Goal: Task Accomplishment & Management: Manage account settings

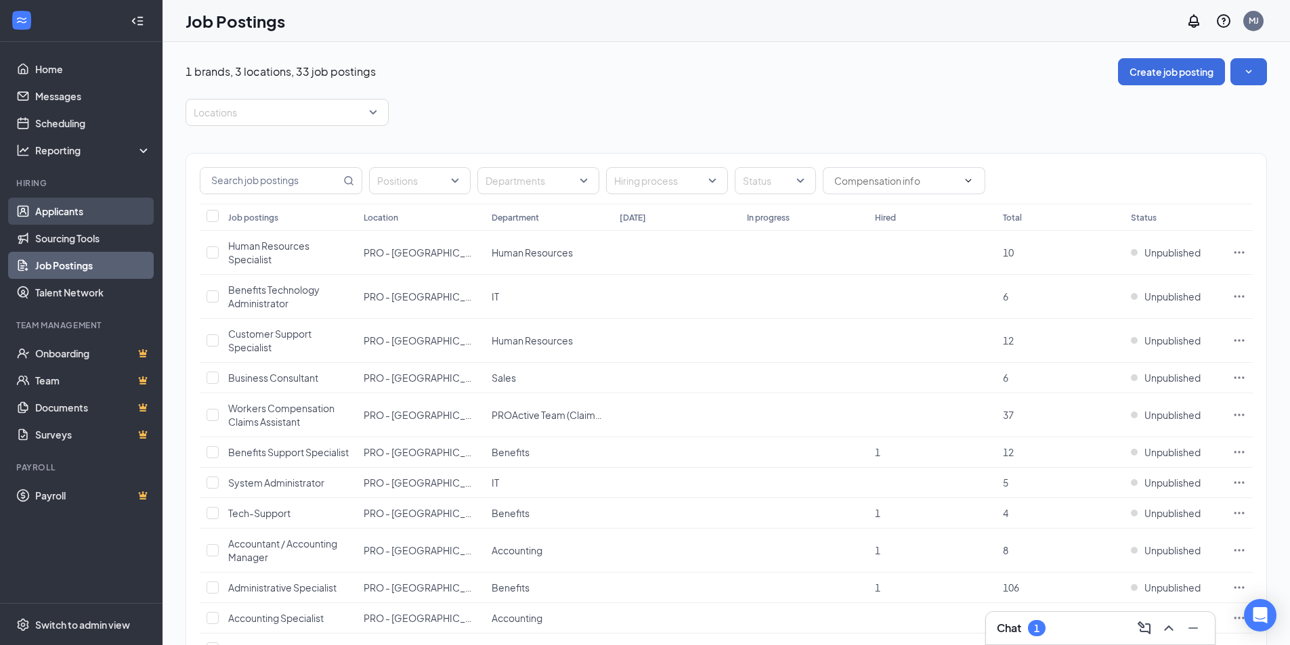
click at [93, 209] on link "Applicants" at bounding box center [93, 211] width 116 height 27
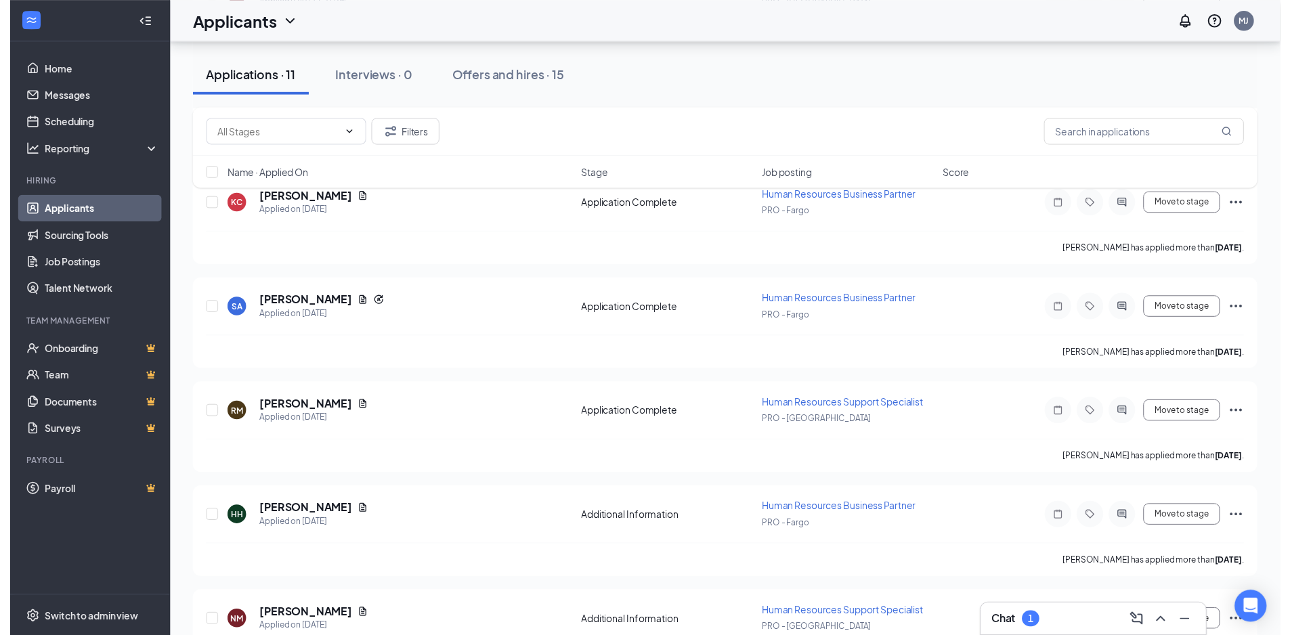
scroll to position [406, 0]
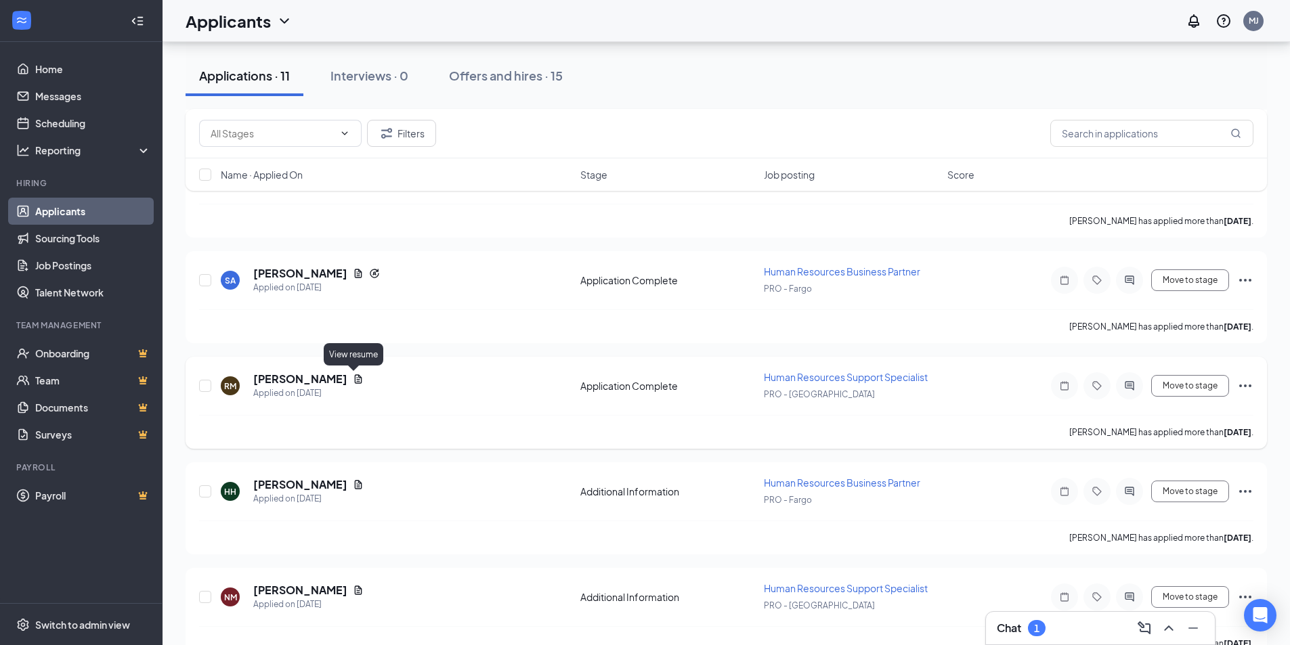
click at [355, 378] on icon "Document" at bounding box center [358, 378] width 7 height 9
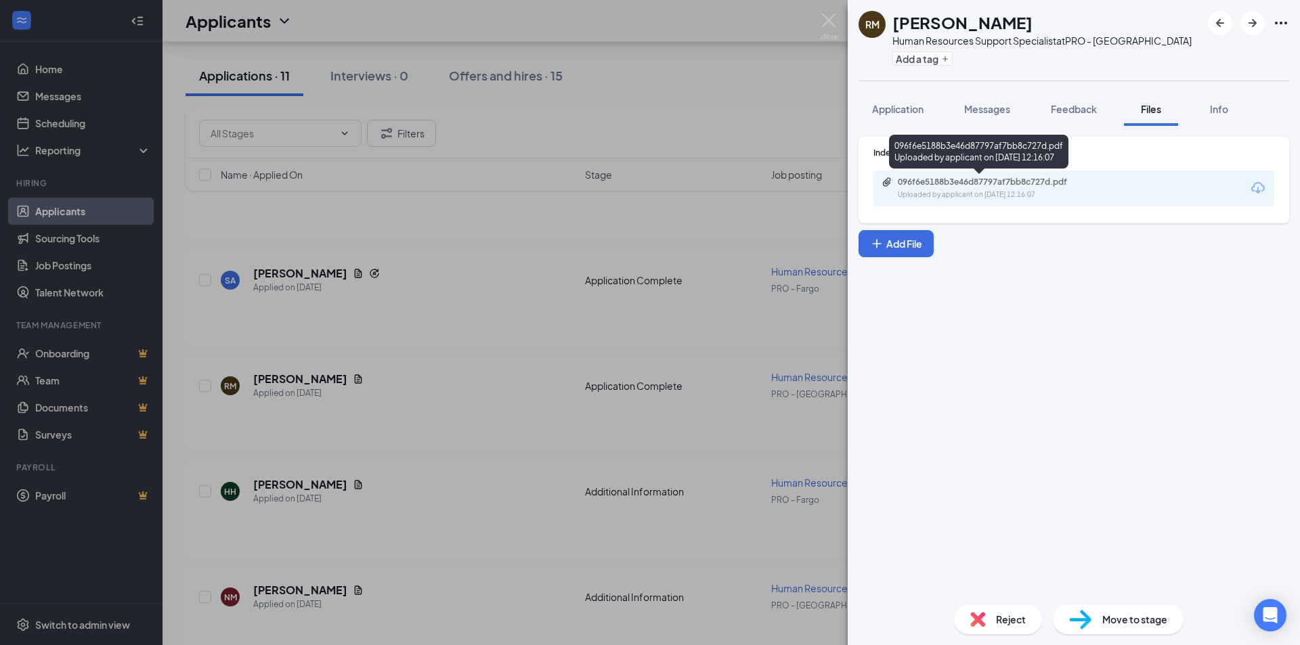
click at [995, 185] on div "096f6e5188b3e46d87797af7bb8c727d.pdf" at bounding box center [993, 182] width 190 height 11
click at [838, 18] on div "RM [PERSON_NAME] Human Resources Support Specialist at PRO - [GEOGRAPHIC_DATA] …" at bounding box center [650, 322] width 1300 height 645
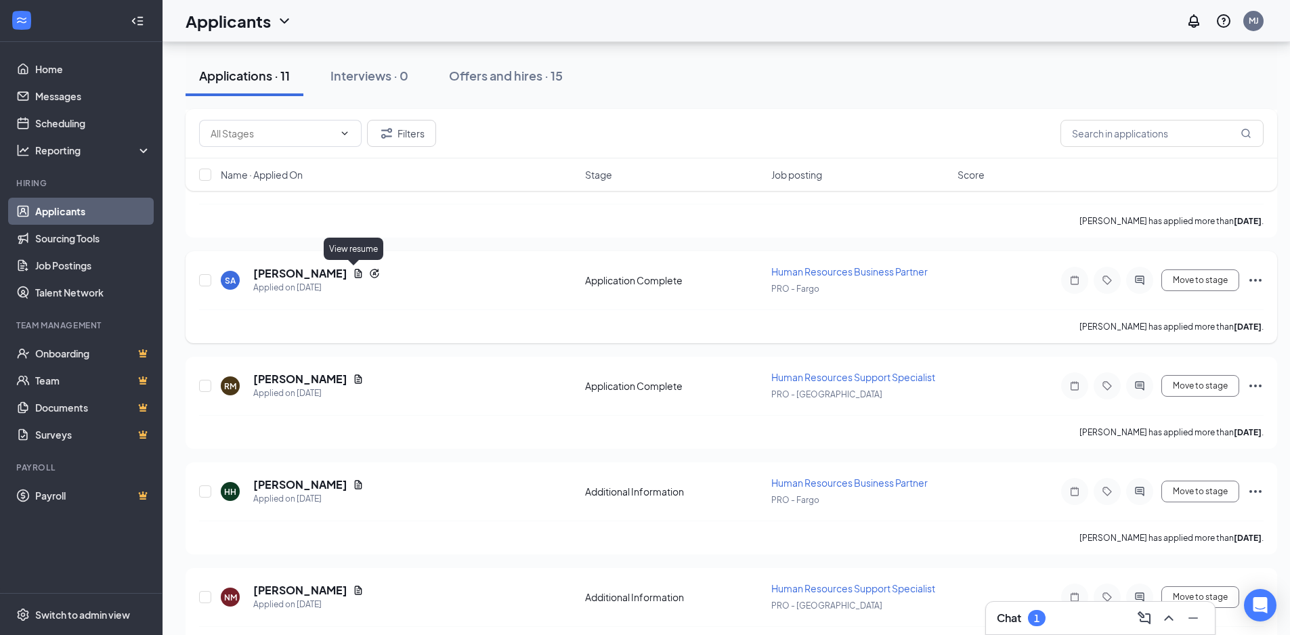
click at [355, 272] on icon "Document" at bounding box center [358, 273] width 7 height 9
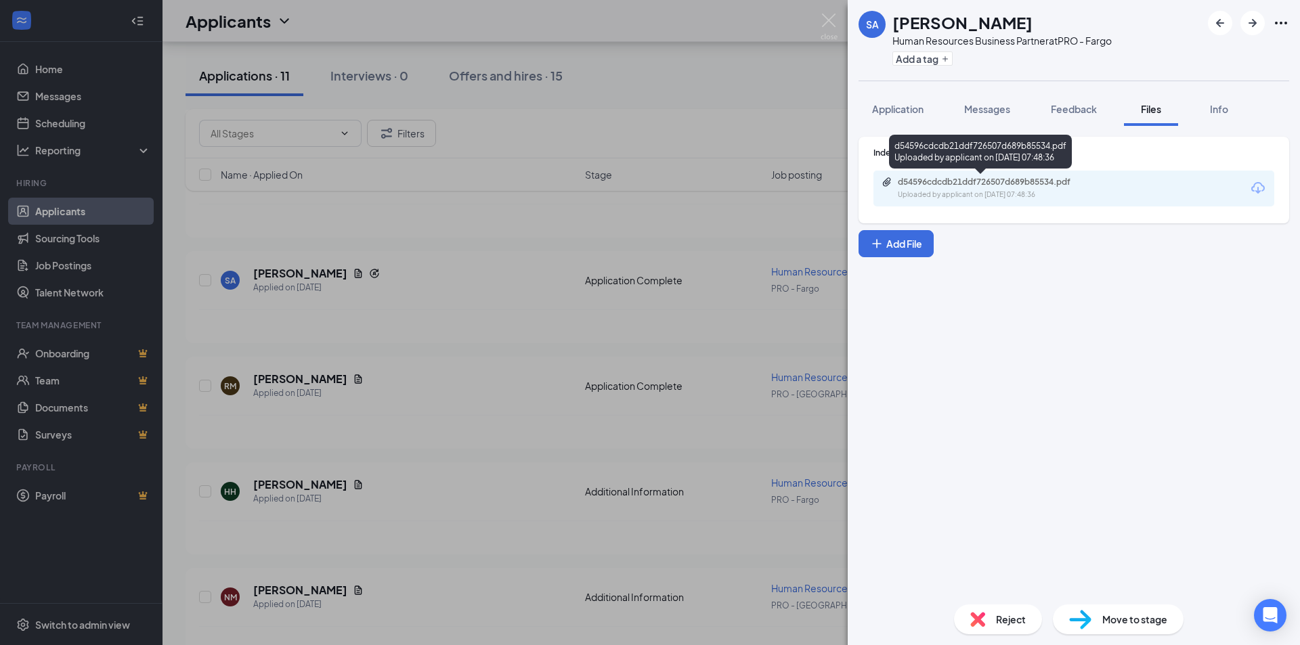
click at [940, 182] on div "d54596cdcdb21ddf726507d689b85534.pdf" at bounding box center [993, 182] width 190 height 11
click at [829, 20] on img at bounding box center [829, 27] width 17 height 26
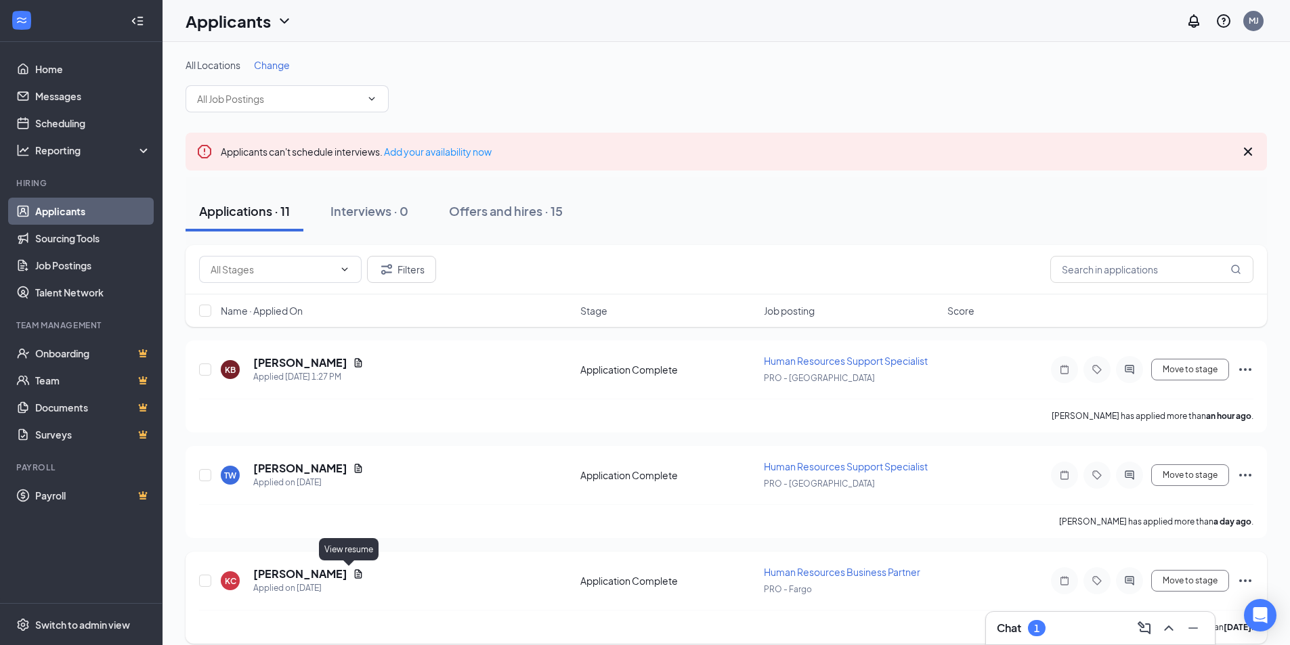
click at [353, 573] on icon "Document" at bounding box center [358, 574] width 11 height 11
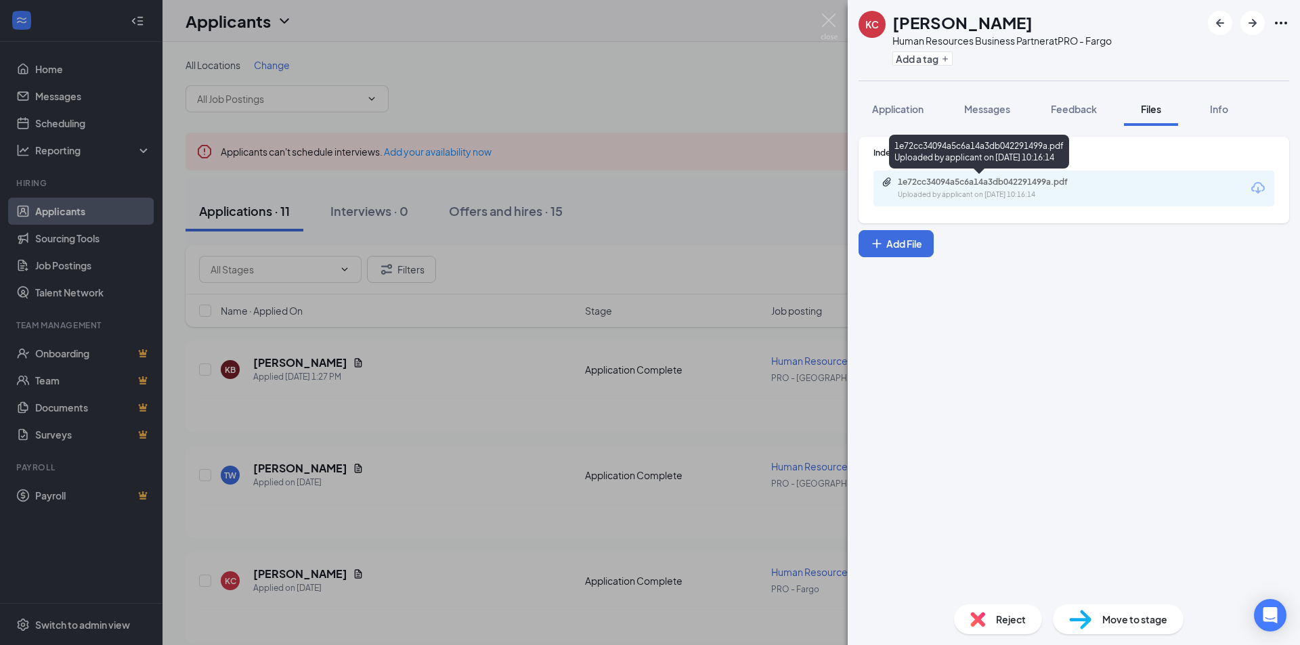
click at [954, 185] on div "1e72cc34094a5c6a14a3db042291499a.pdf" at bounding box center [993, 182] width 190 height 11
click at [824, 19] on img at bounding box center [829, 27] width 17 height 26
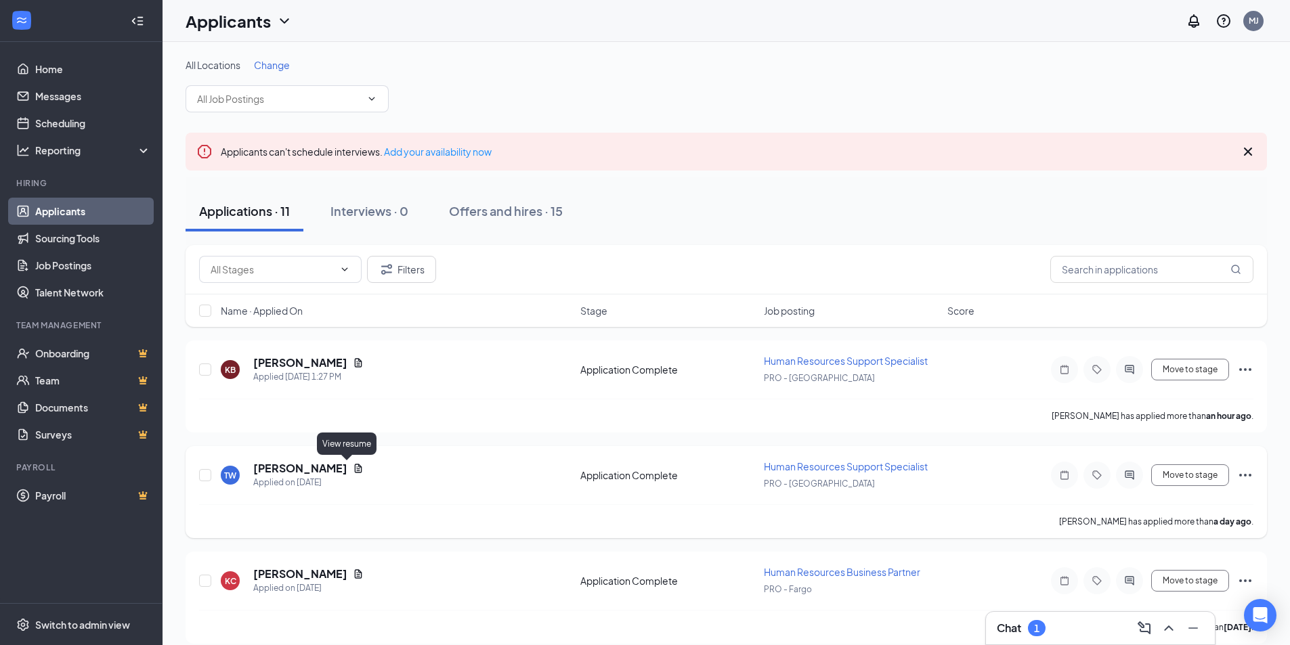
drag, startPoint x: 345, startPoint y: 469, endPoint x: 357, endPoint y: 469, distance: 12.2
click at [353, 469] on icon "Document" at bounding box center [358, 468] width 11 height 11
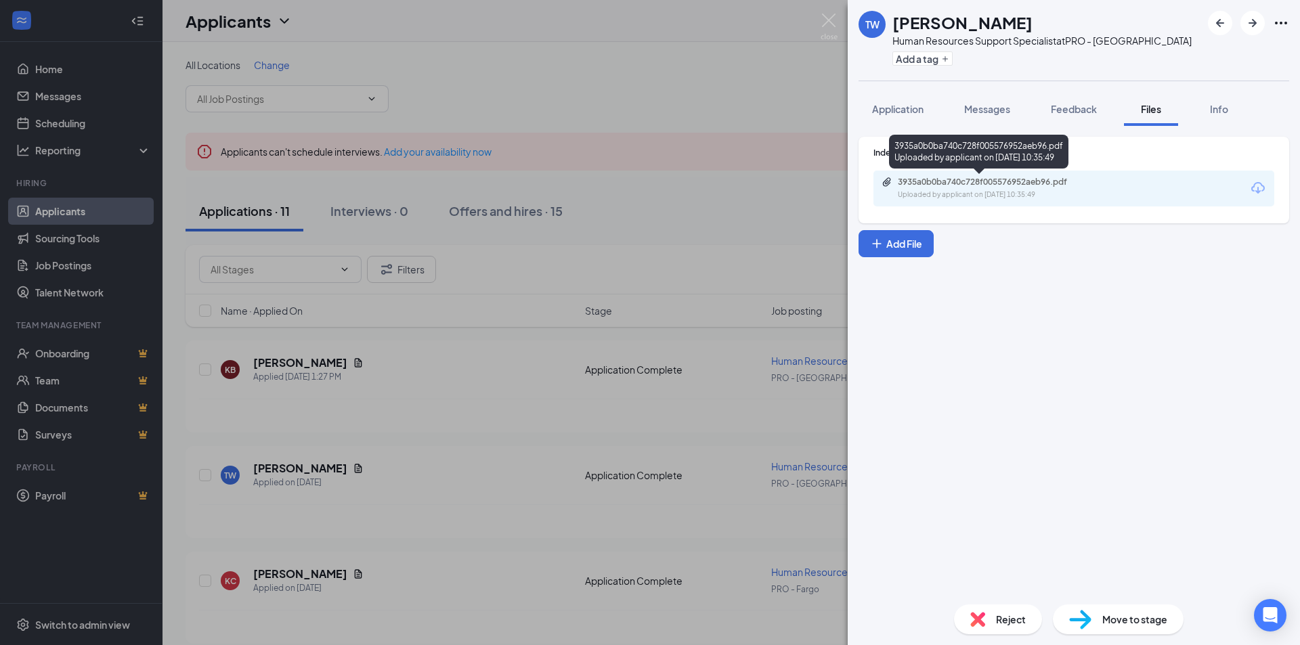
click at [950, 181] on div "3935a0b0ba740c728f005576952aeb96.pdf" at bounding box center [993, 182] width 190 height 11
click at [830, 19] on img at bounding box center [829, 27] width 17 height 26
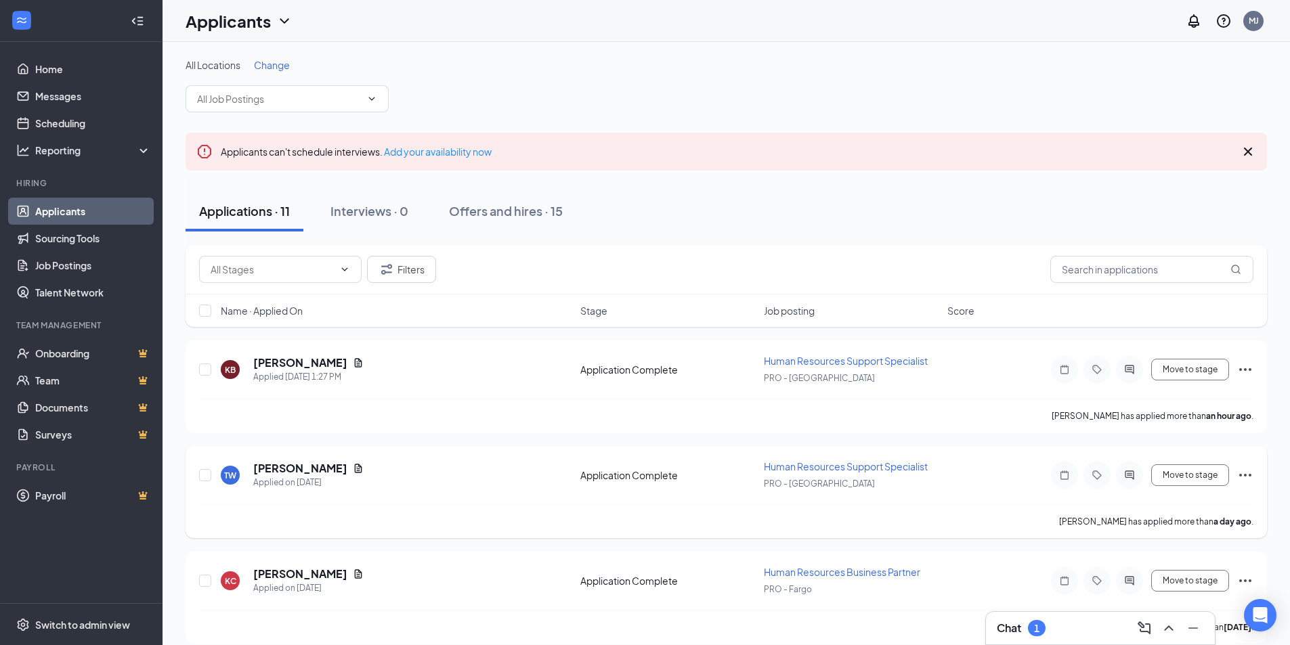
click at [1241, 475] on icon "Ellipses" at bounding box center [1245, 475] width 12 height 3
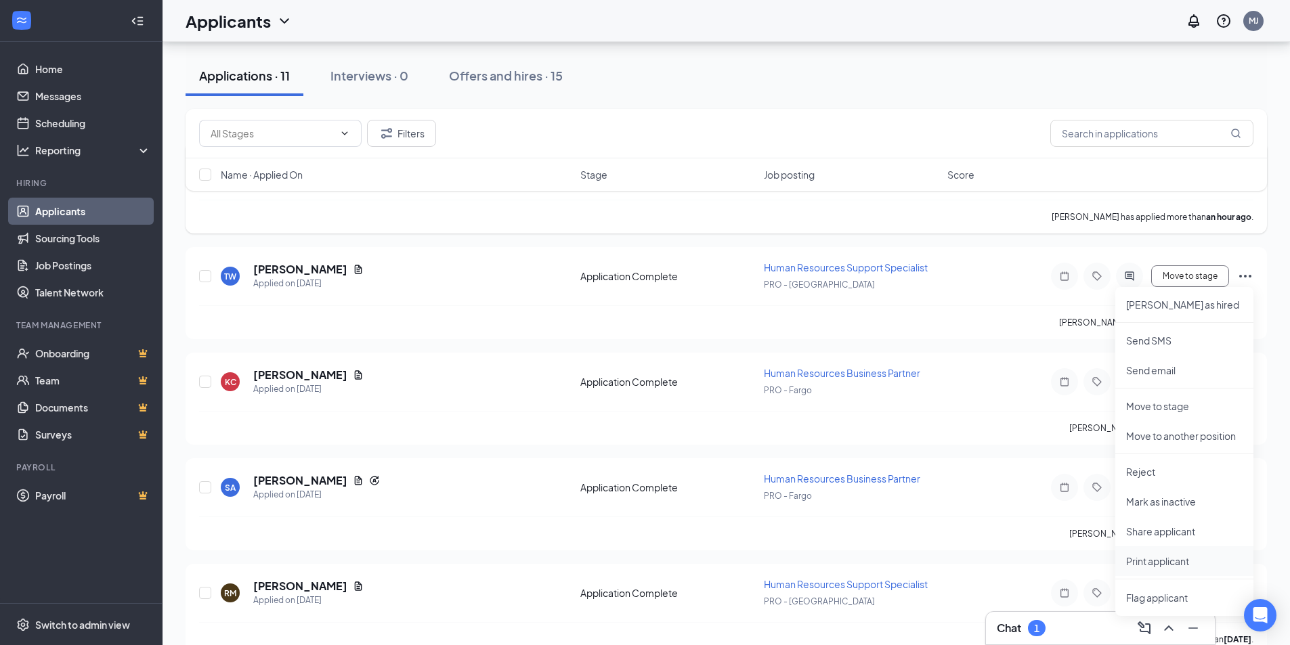
scroll to position [203, 0]
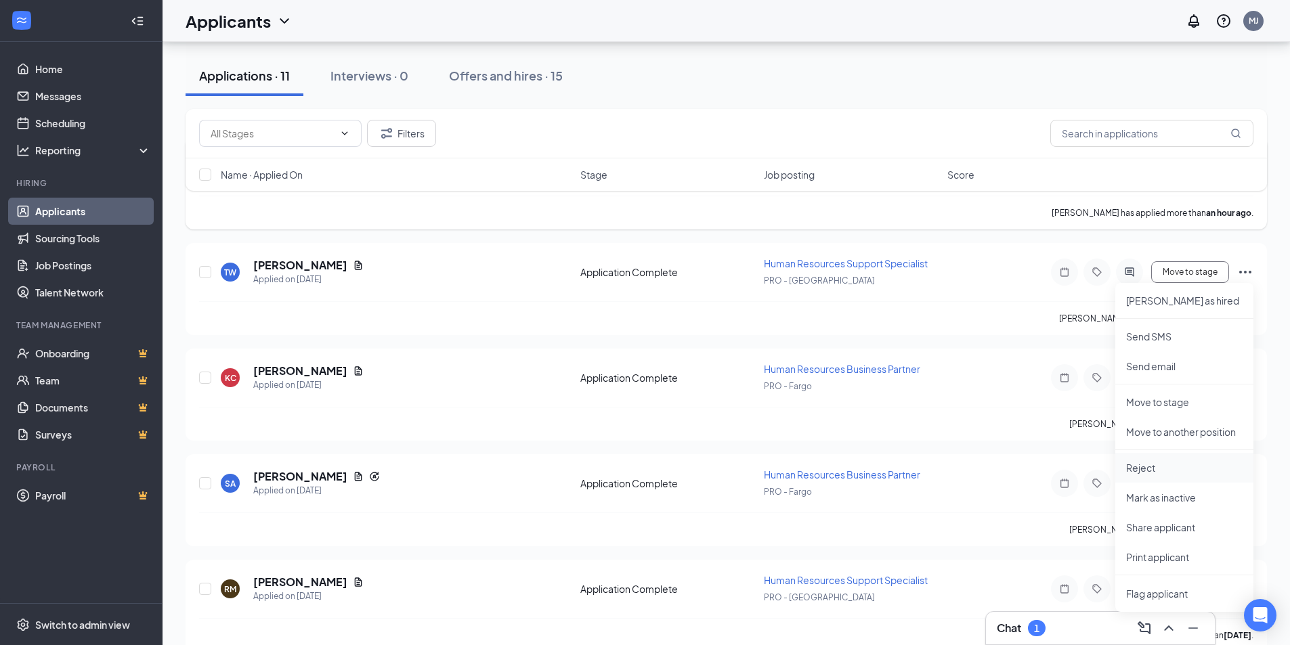
click at [1159, 470] on p "Reject" at bounding box center [1184, 468] width 116 height 14
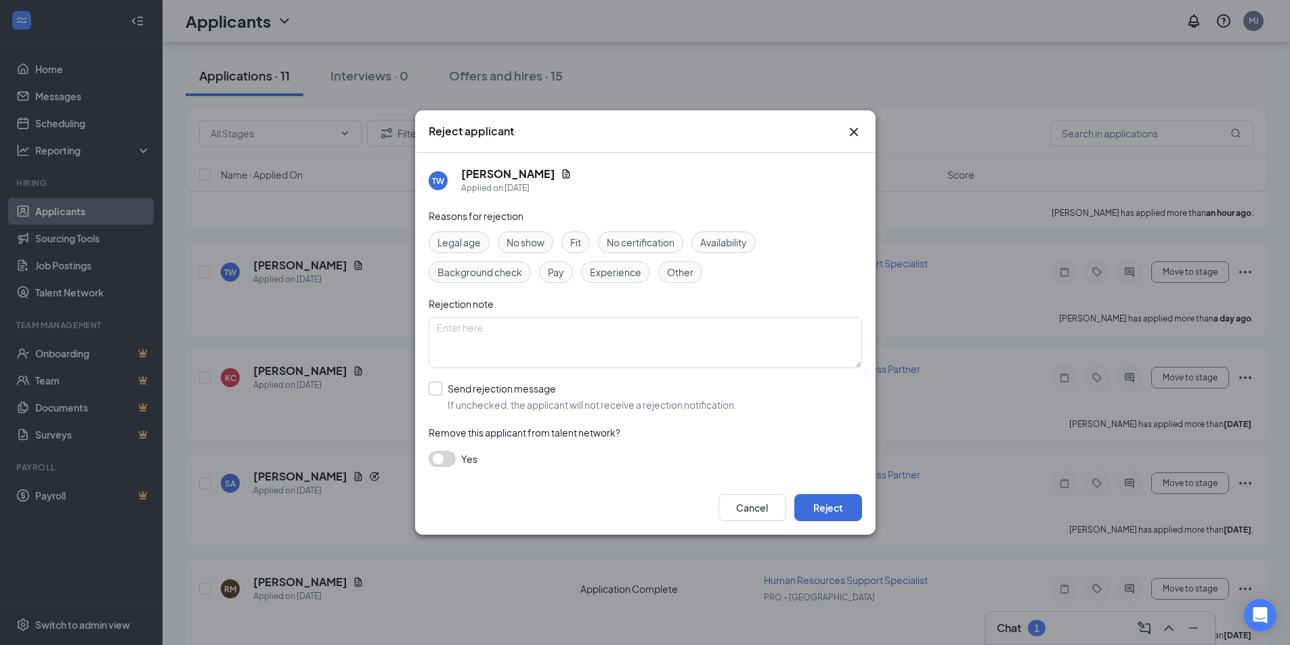
click at [437, 387] on input "Send rejection message If unchecked, the applicant will not receive a rejection…" at bounding box center [583, 397] width 308 height 30
checkbox input "true"
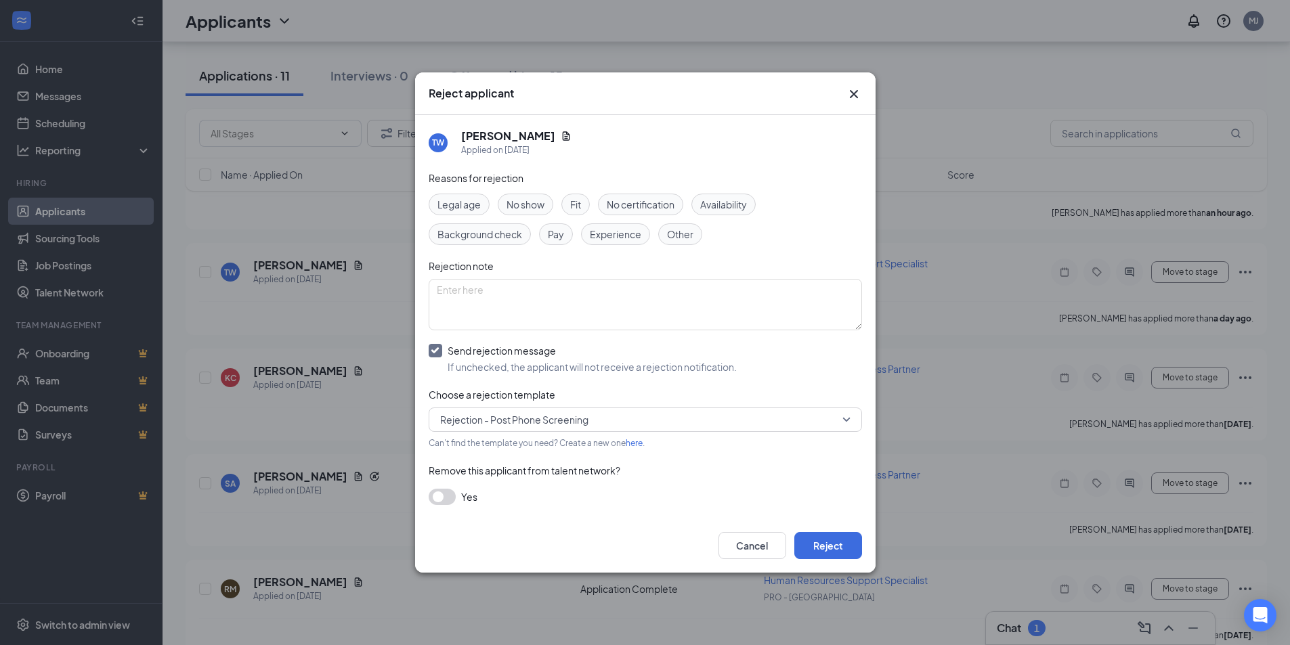
click at [597, 421] on span "Rejection - Post Phone Screening" at bounding box center [639, 420] width 398 height 20
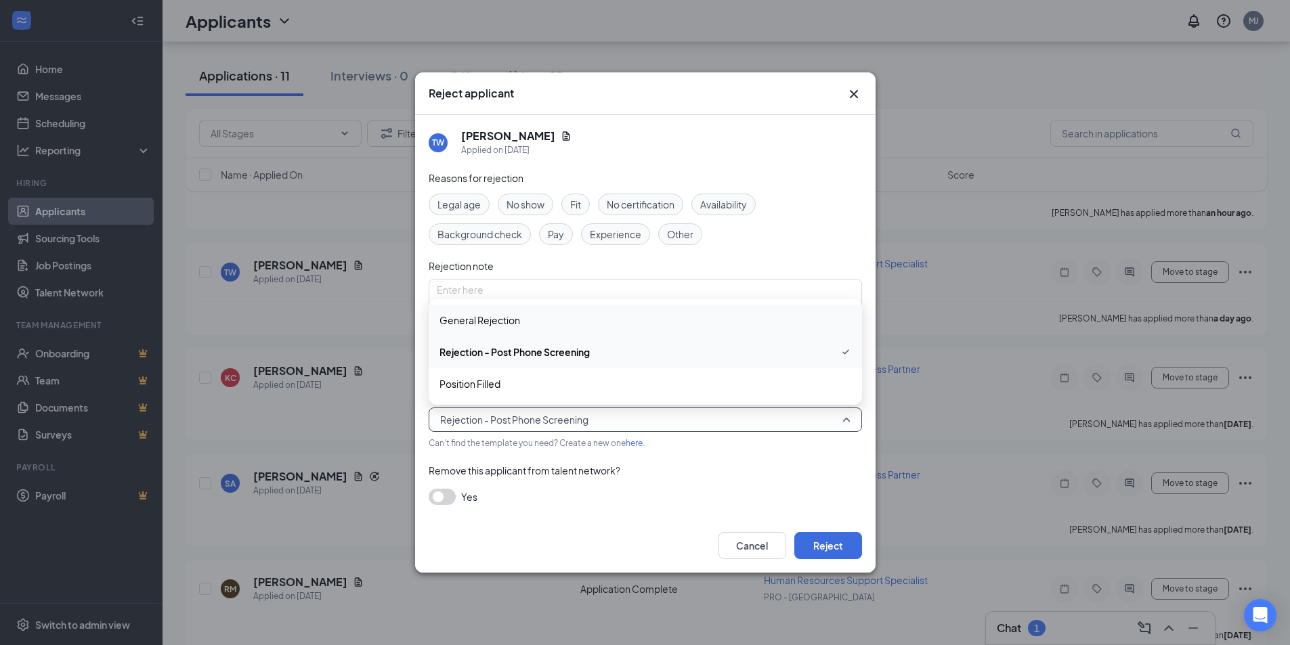
click at [625, 326] on span "General Rejection" at bounding box center [645, 320] width 412 height 15
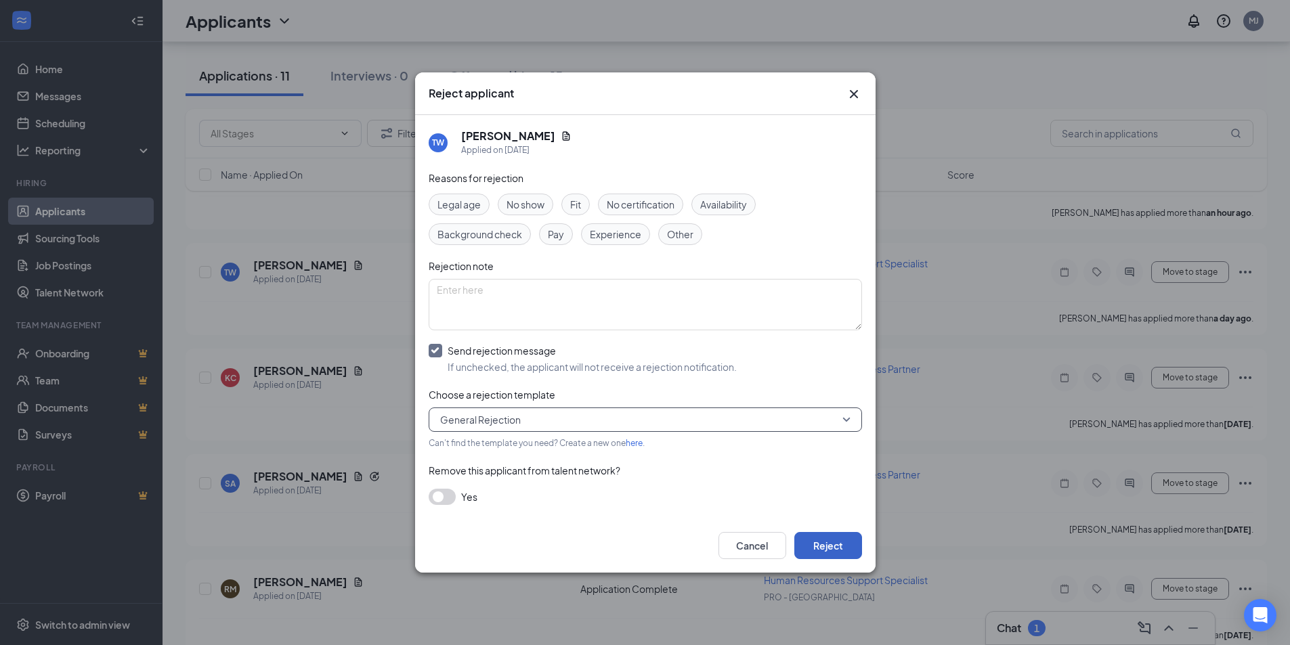
click at [828, 544] on button "Reject" at bounding box center [828, 545] width 68 height 27
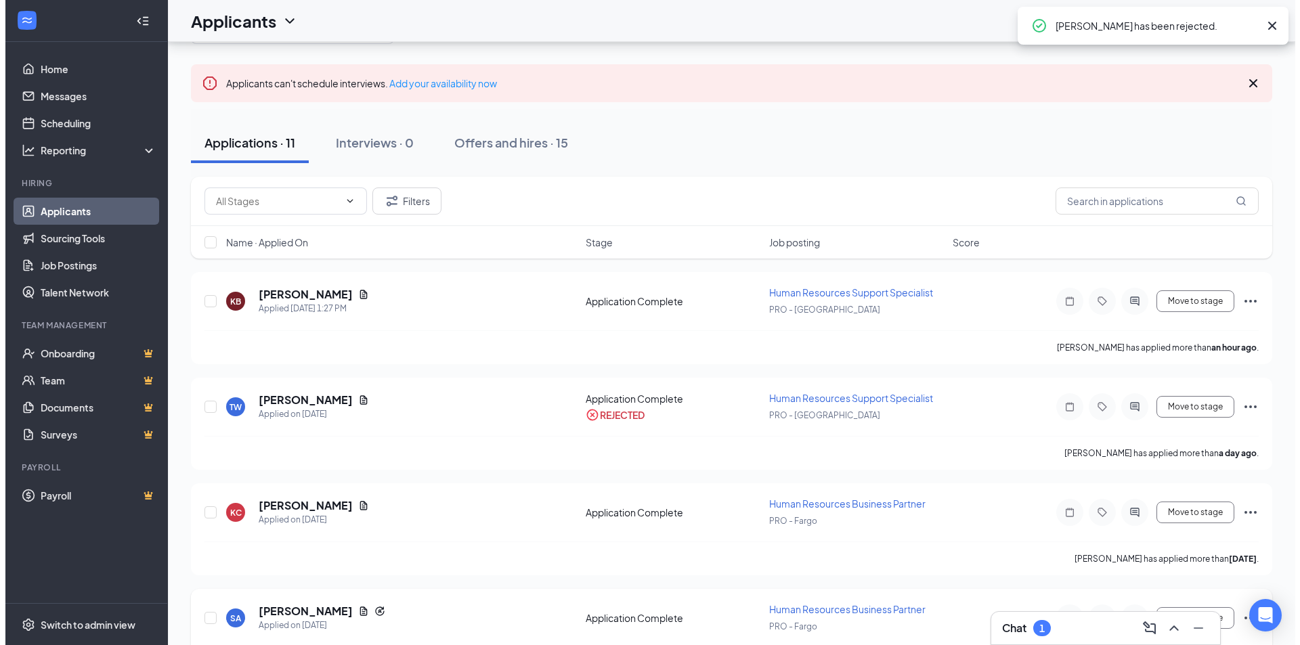
scroll to position [68, 0]
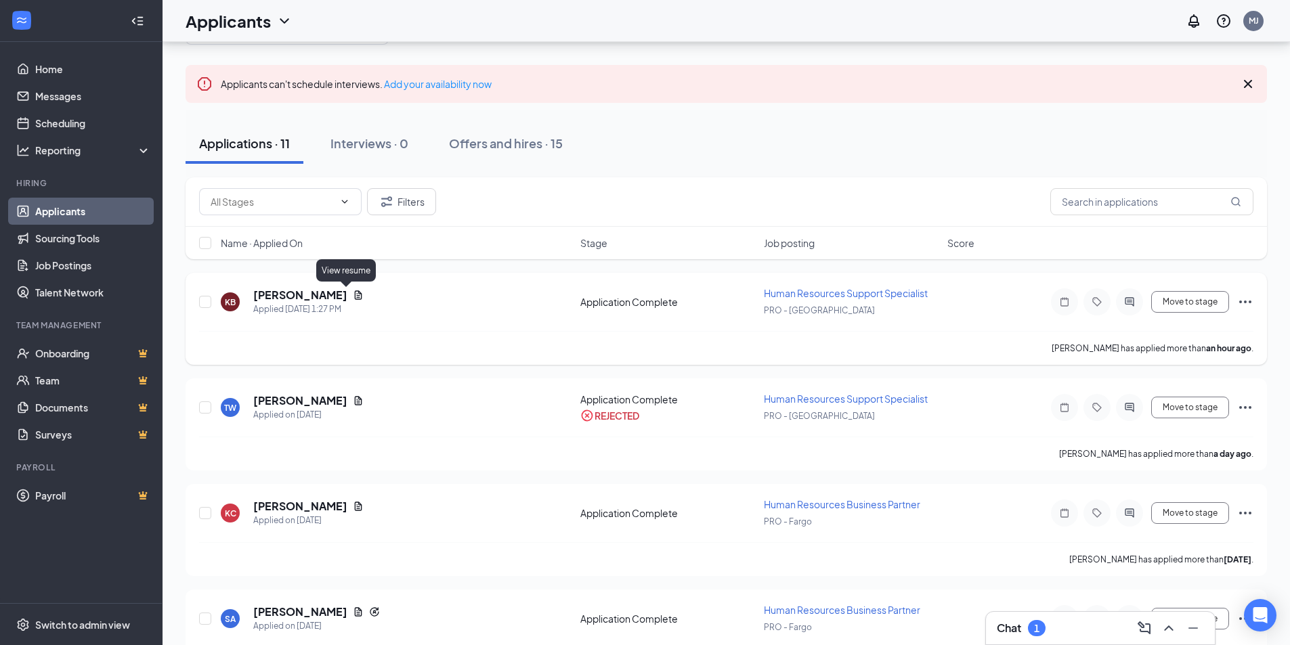
click at [355, 294] on icon "Document" at bounding box center [358, 294] width 7 height 9
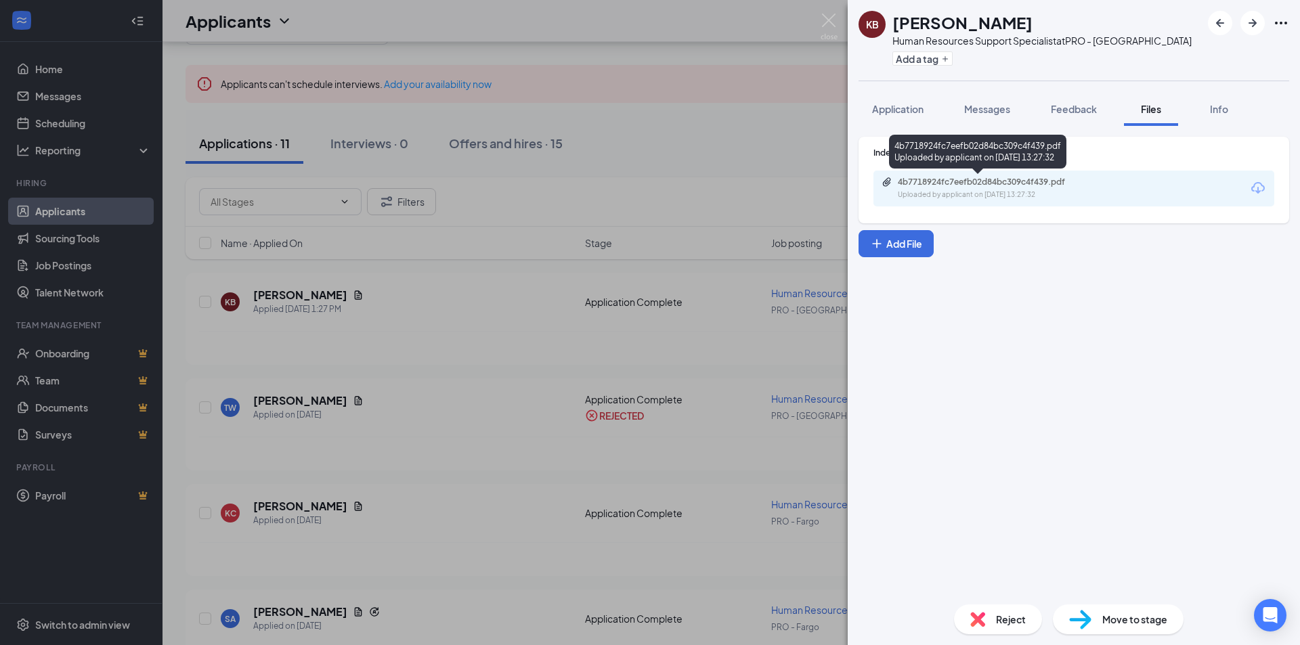
click at [1002, 178] on div "4b7718924fc7eefb02d84bc309c4f439.pdf" at bounding box center [993, 182] width 190 height 11
